Goal: Task Accomplishment & Management: Manage account settings

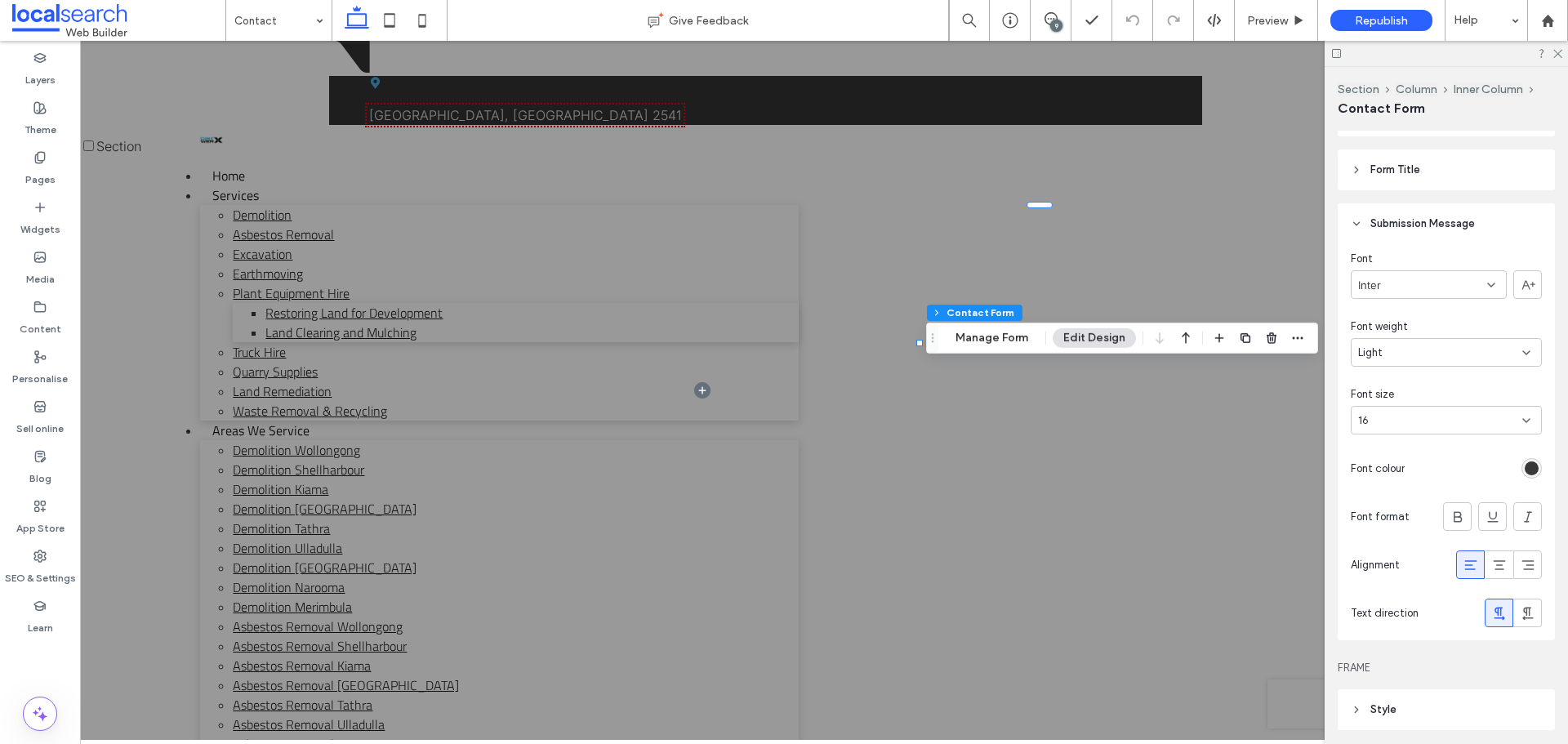
scroll to position [1225, 0]
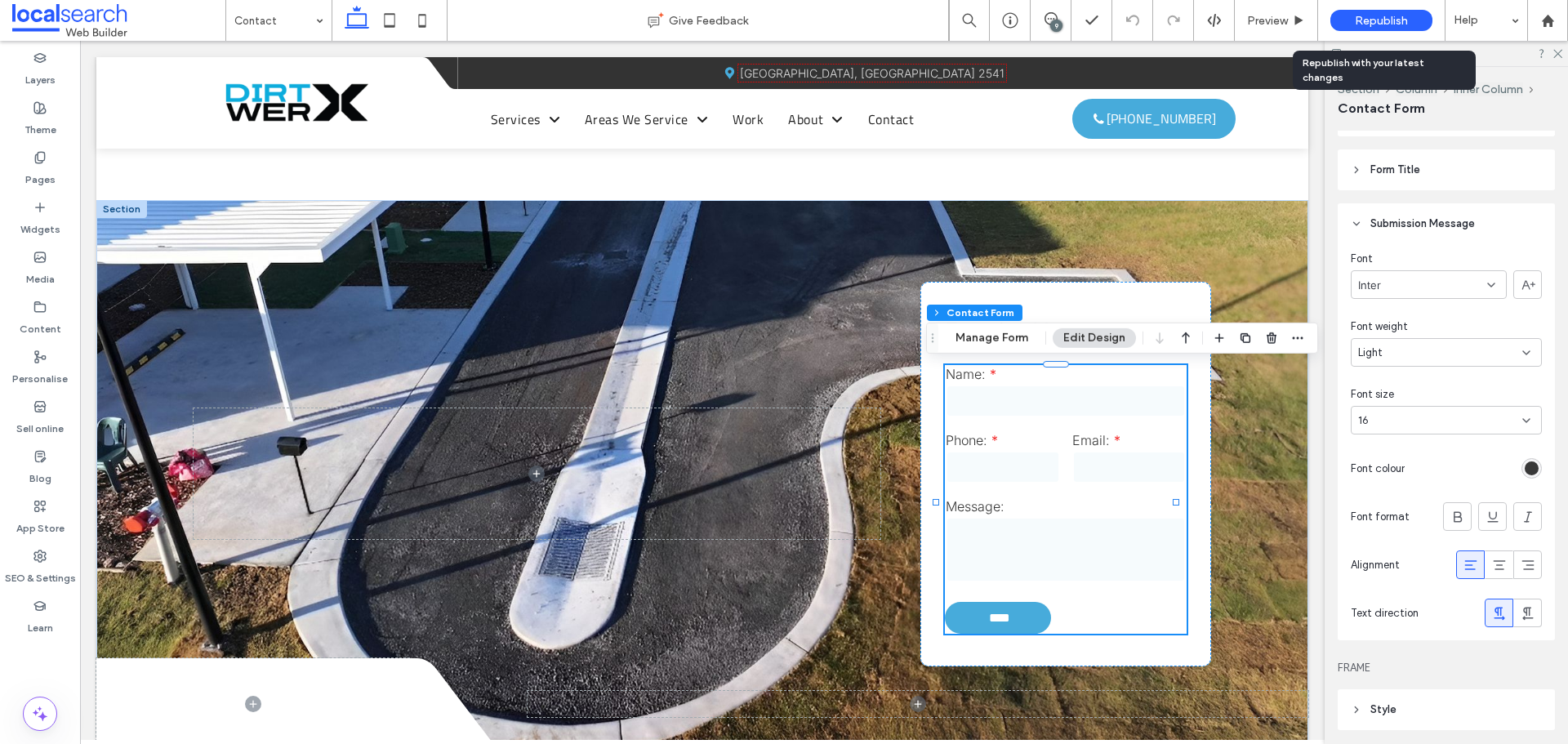
click at [1365, 27] on span "Republish" at bounding box center [1381, 21] width 53 height 14
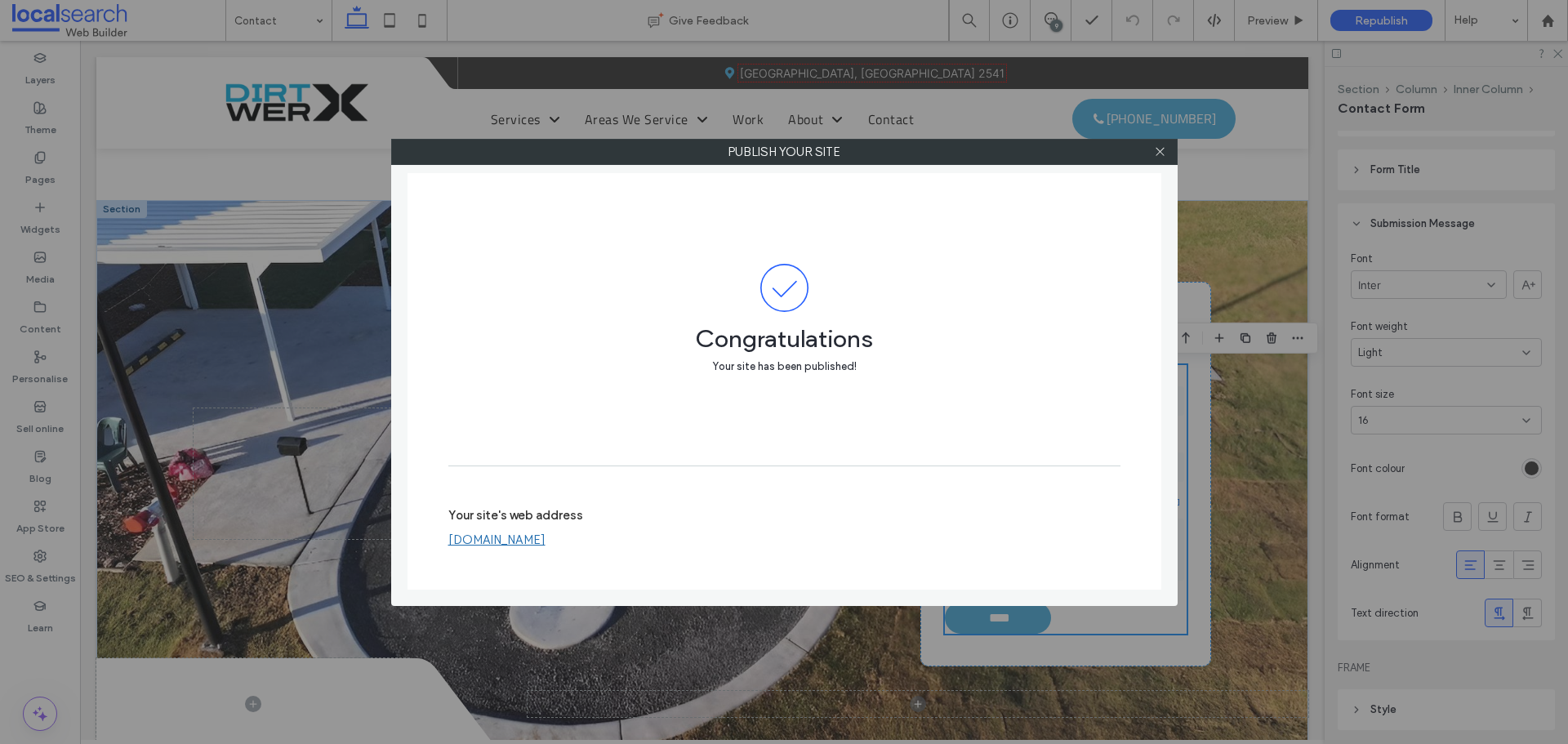
click at [1168, 147] on div at bounding box center [1160, 152] width 25 height 25
click at [1163, 146] on icon at bounding box center [1160, 152] width 12 height 12
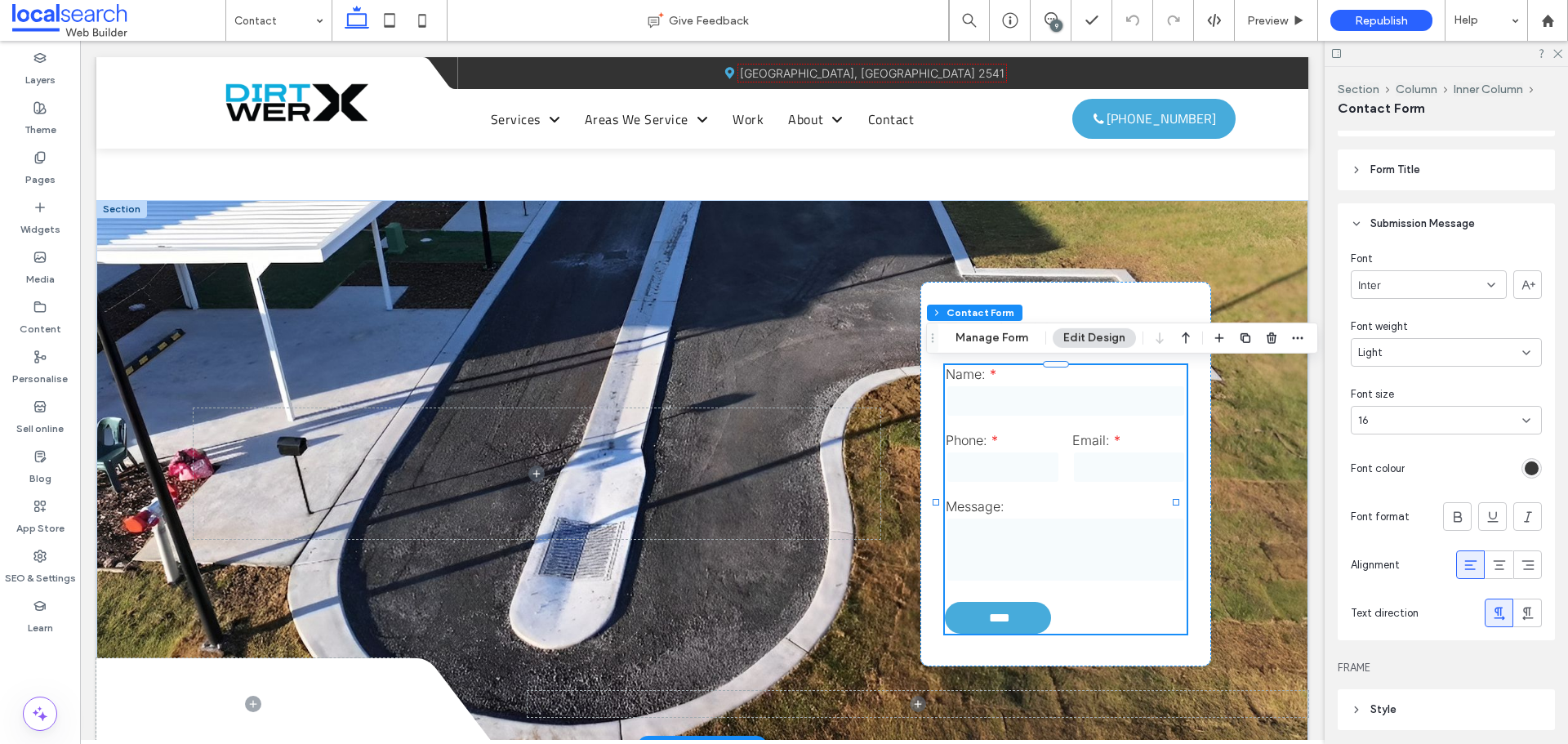
click at [18, 552] on div "SEO & Settings" at bounding box center [40, 567] width 80 height 49
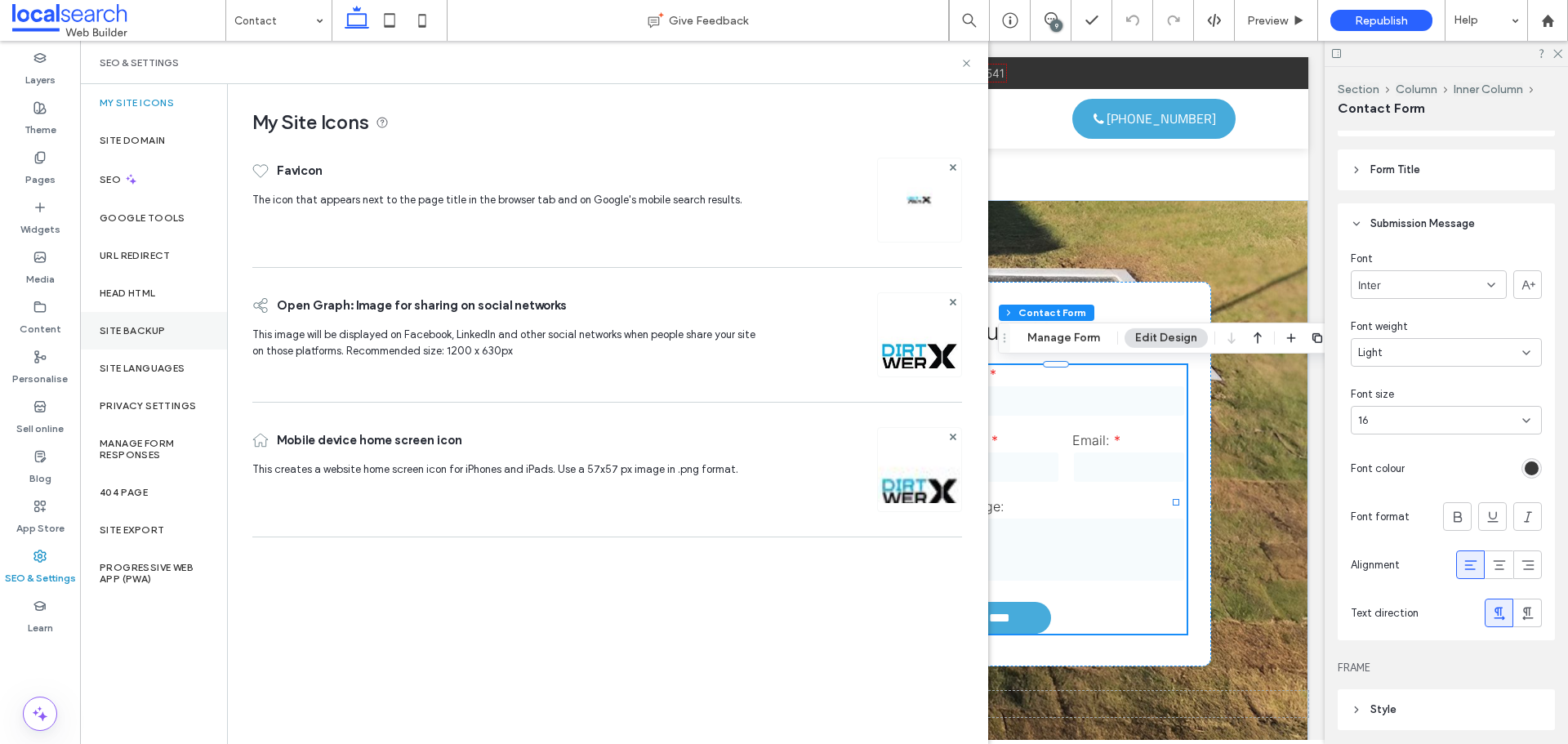
click at [156, 323] on div "Site backup" at bounding box center [154, 330] width 147 height 38
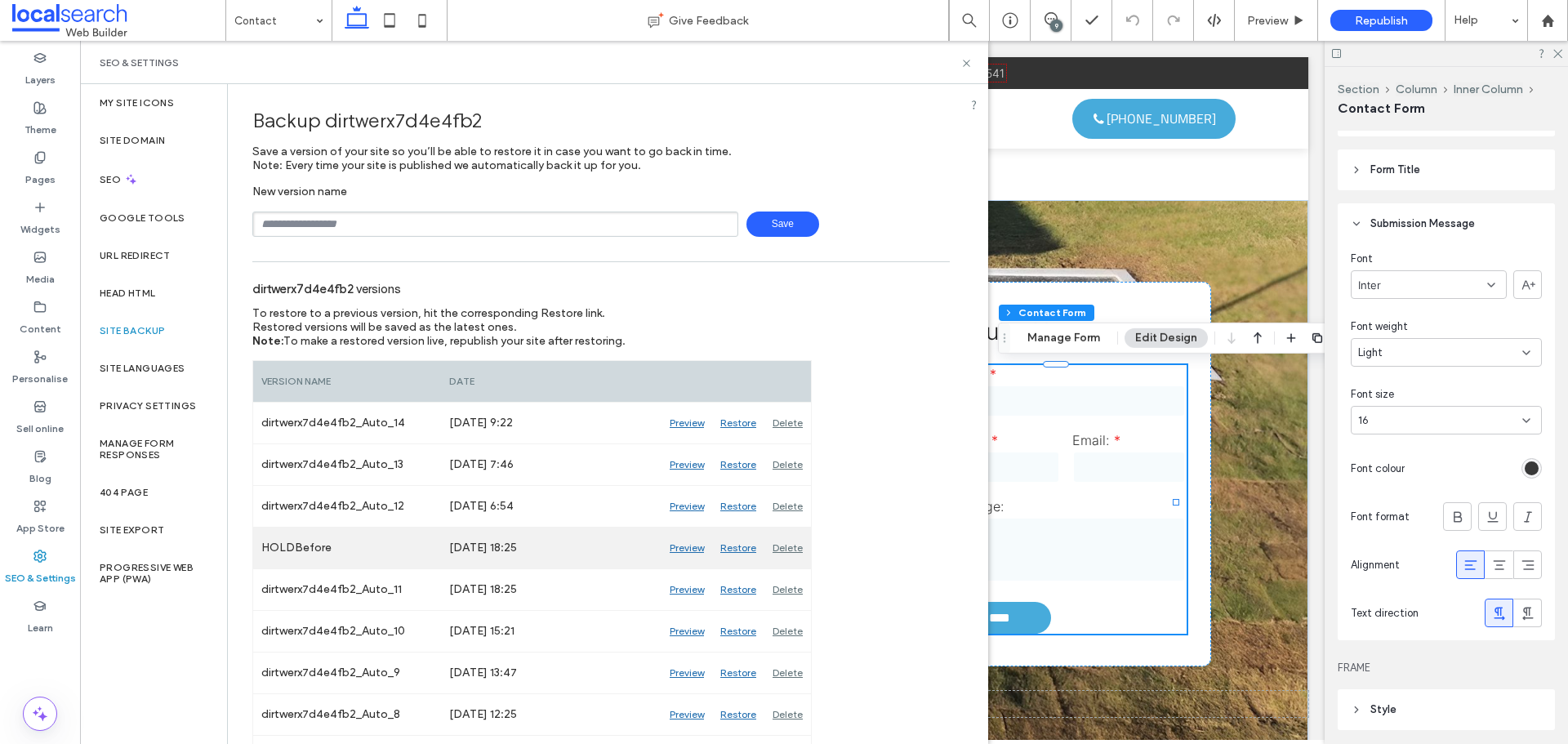
click at [784, 547] on div "Delete" at bounding box center [787, 548] width 47 height 41
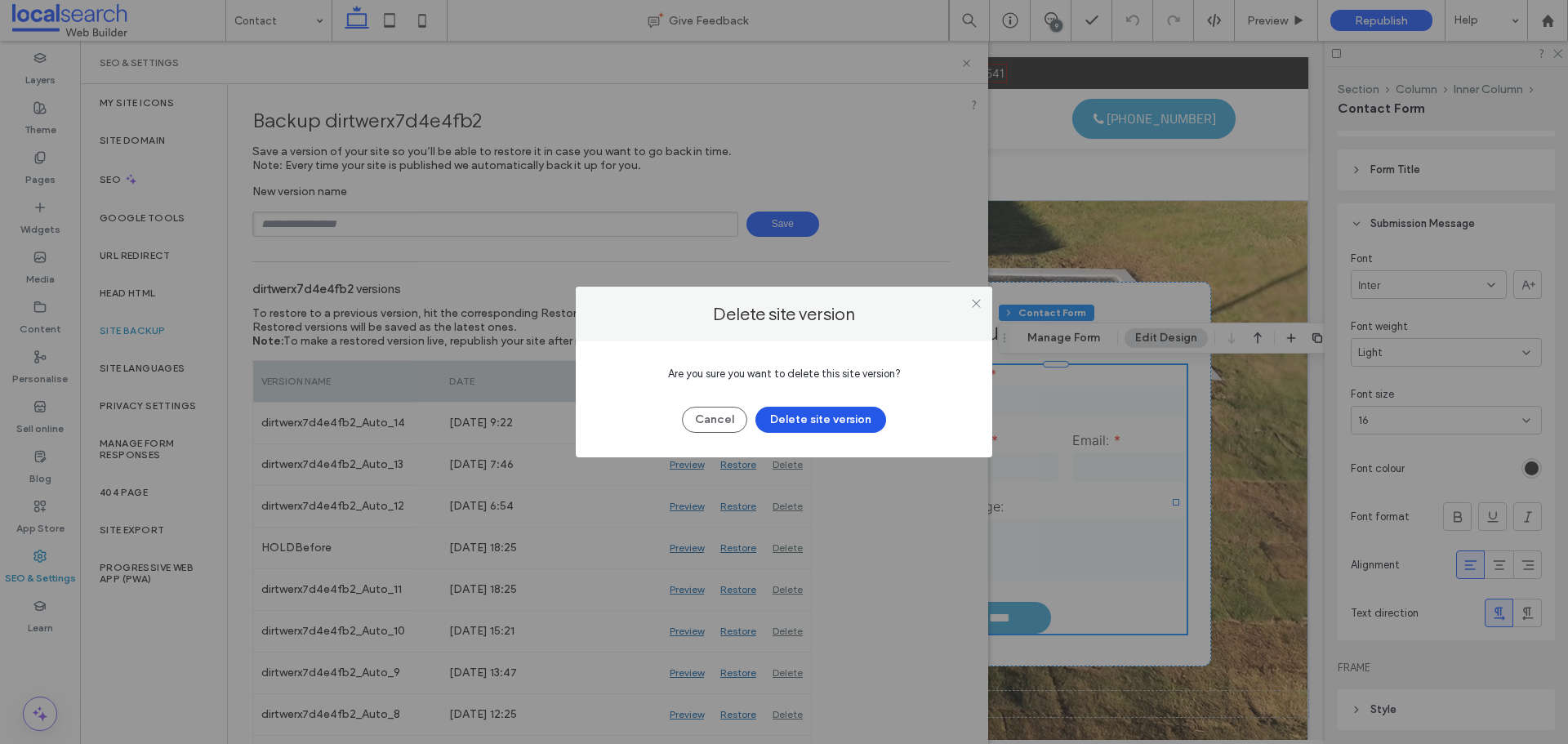
click at [842, 414] on button "Delete site version" at bounding box center [821, 420] width 131 height 26
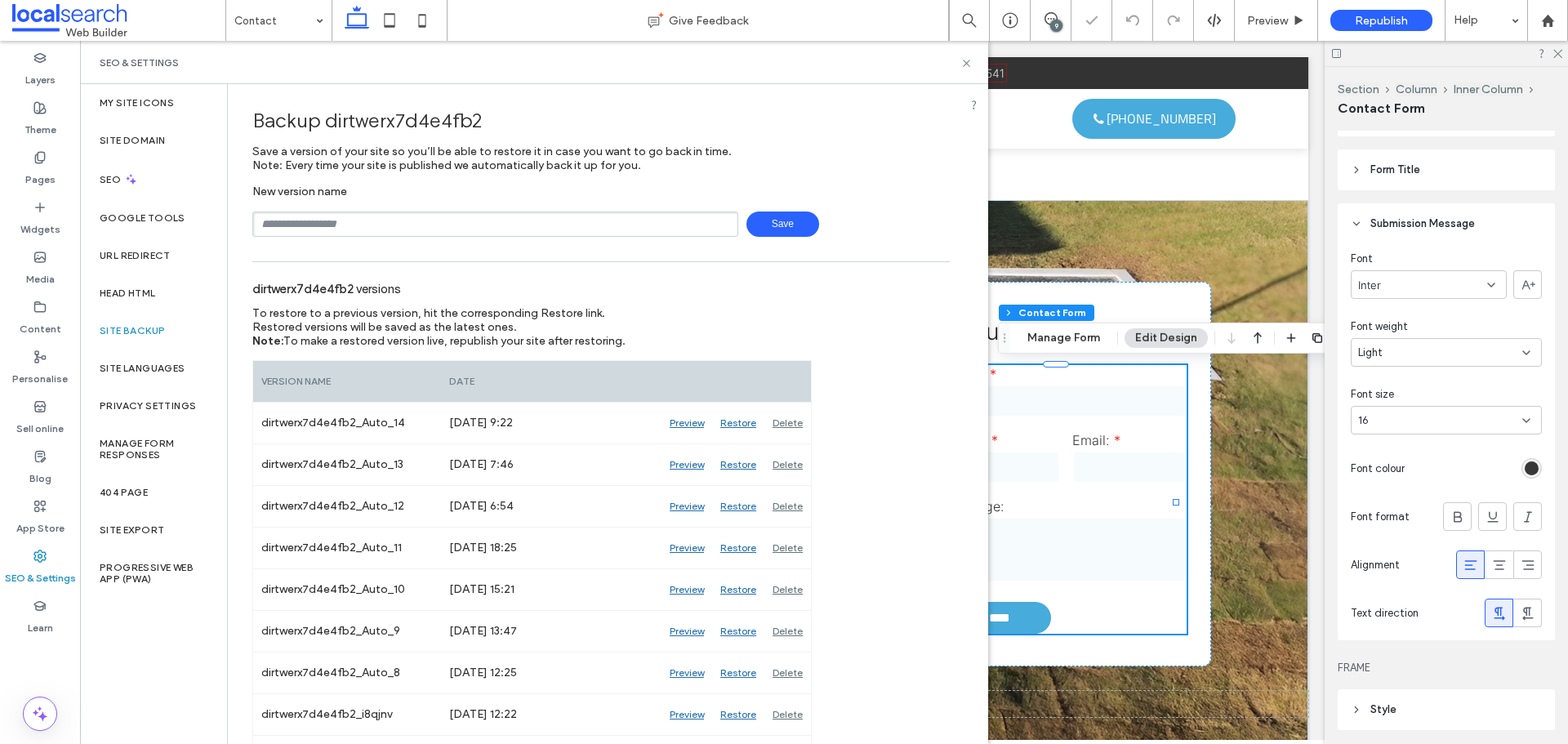
click at [299, 228] on input "text" at bounding box center [495, 224] width 486 height 26
type input "**********"
click at [746, 229] on span "Save" at bounding box center [783, 224] width 72 height 26
click at [967, 63] on use at bounding box center [965, 63] width 6 height 6
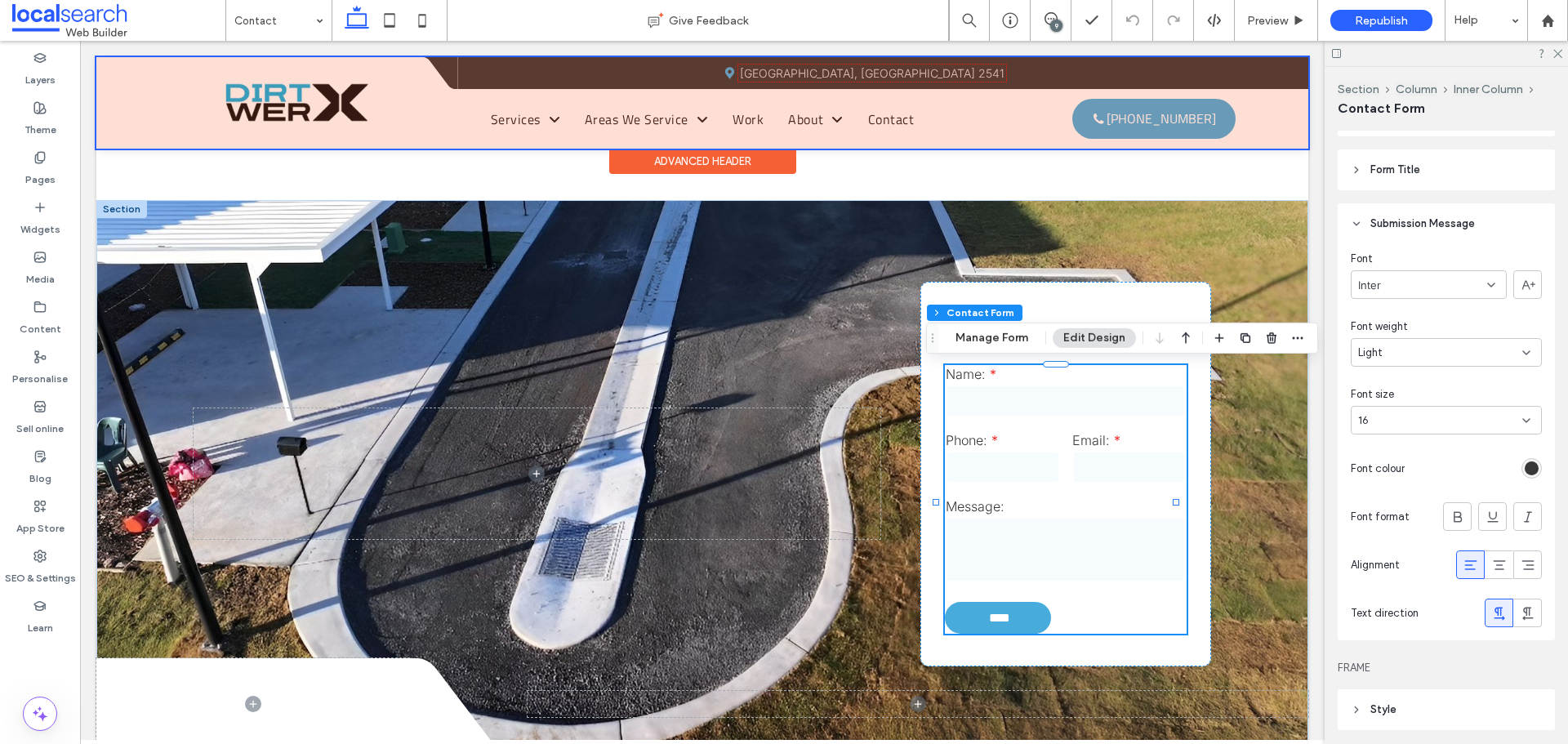
click at [1162, 115] on div at bounding box center [701, 103] width 1212 height 92
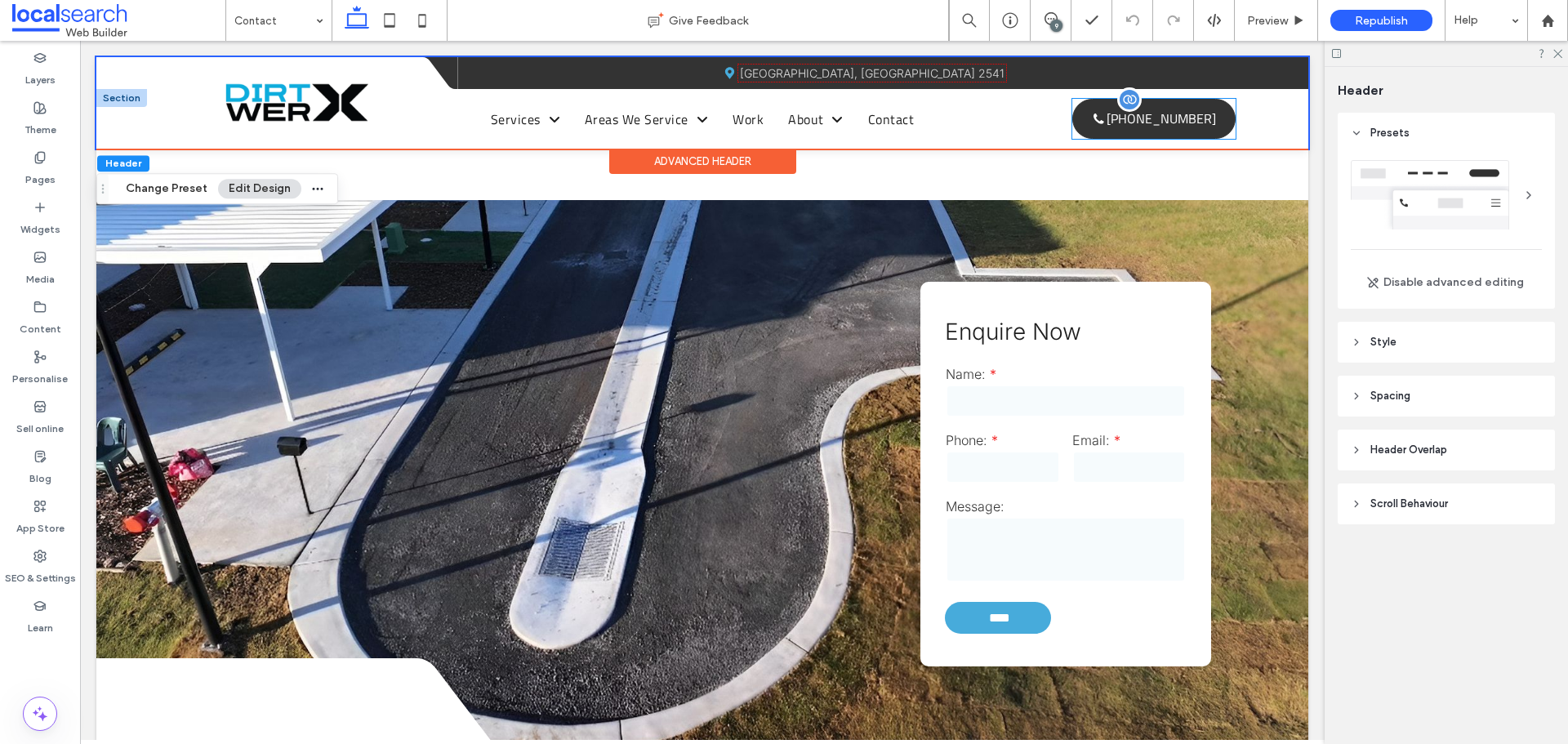
click at [1162, 115] on span "[PHONE_NUMBER]" at bounding box center [1161, 118] width 109 height 36
